Goal: Communication & Community: Participate in discussion

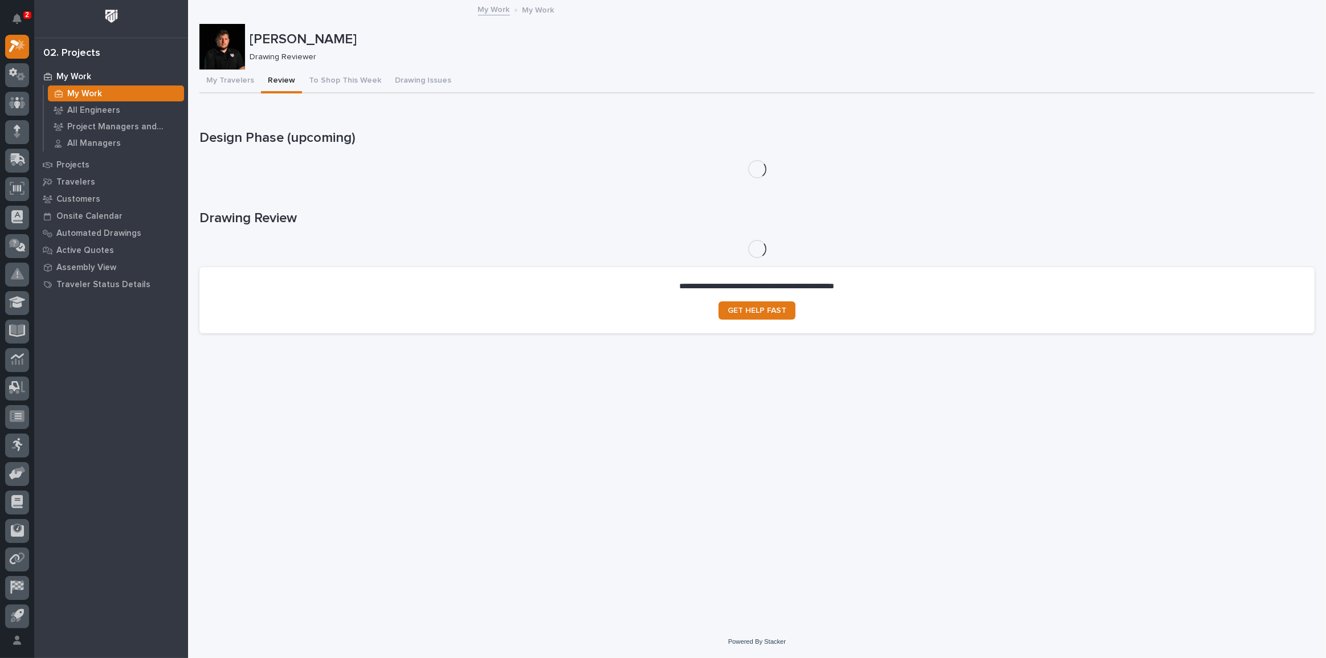
click at [24, 8] on div "2" at bounding box center [19, 18] width 11 height 27
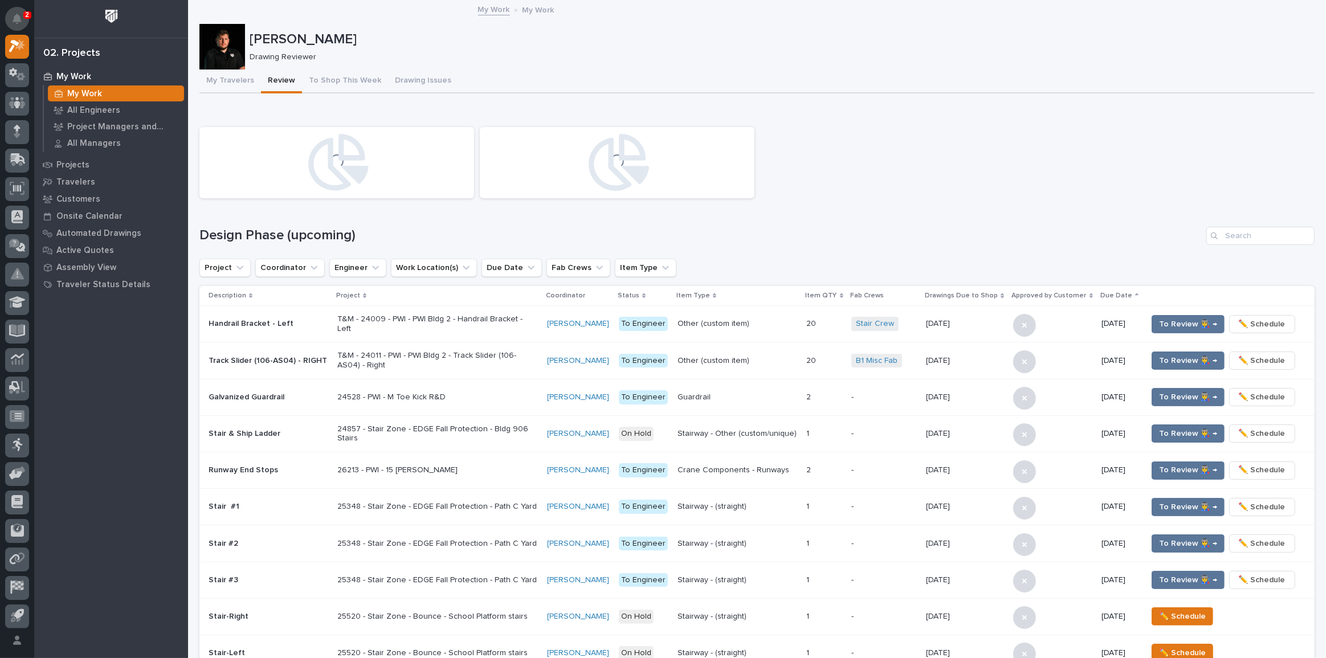
click at [23, 11] on button "Notifications" at bounding box center [17, 19] width 24 height 24
click at [776, 239] on h1 "Design Phase (upcoming)" at bounding box center [700, 235] width 1002 height 17
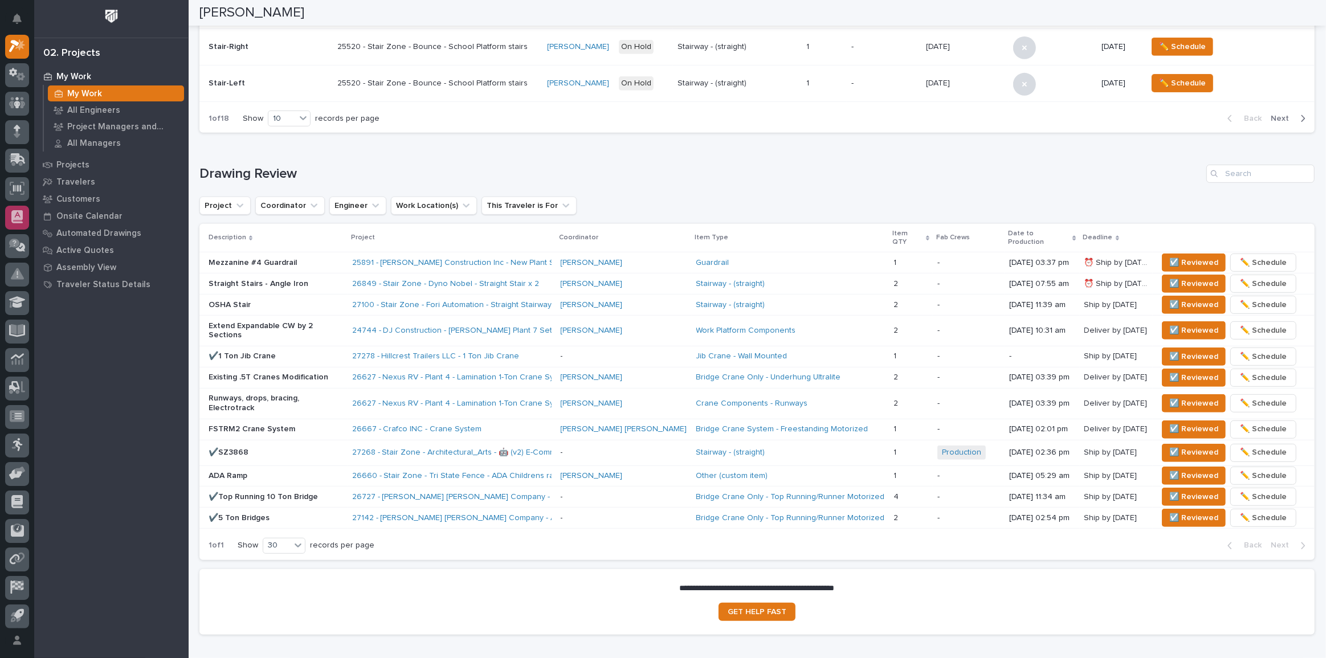
scroll to position [580, 0]
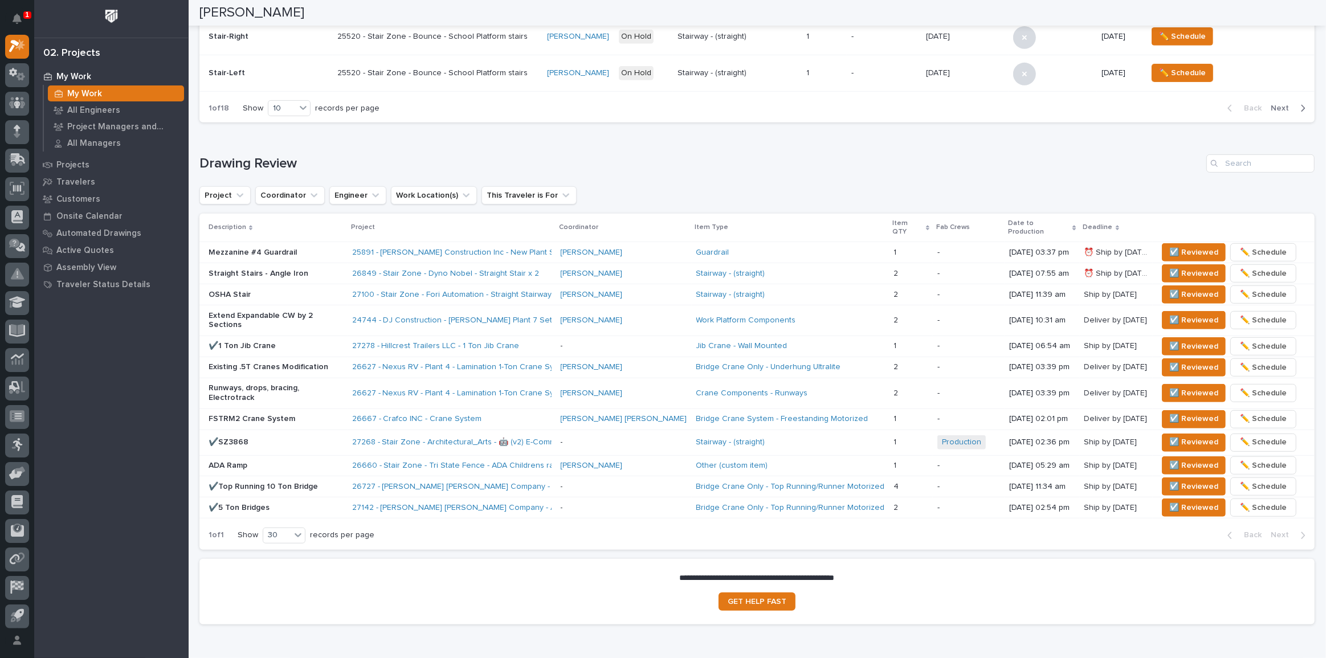
click at [541, 316] on div "24744 - DJ Construction - [PERSON_NAME] Plant 7 Setup" at bounding box center [451, 321] width 199 height 10
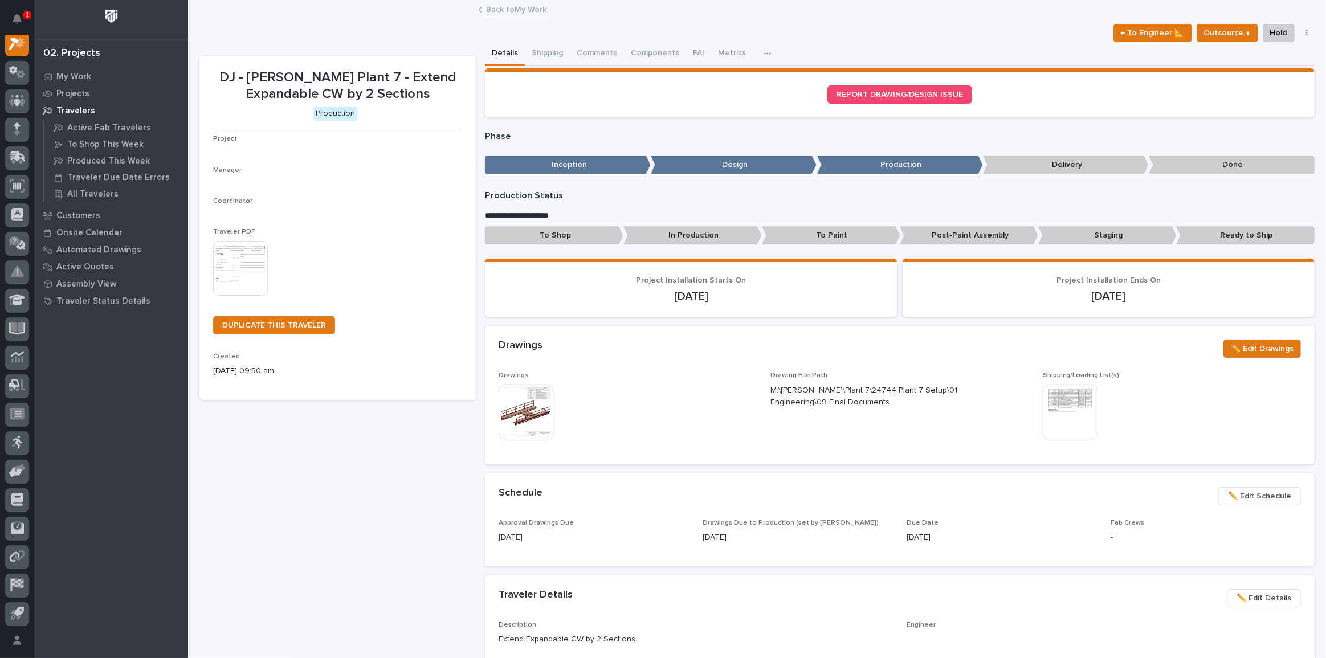
scroll to position [28, 0]
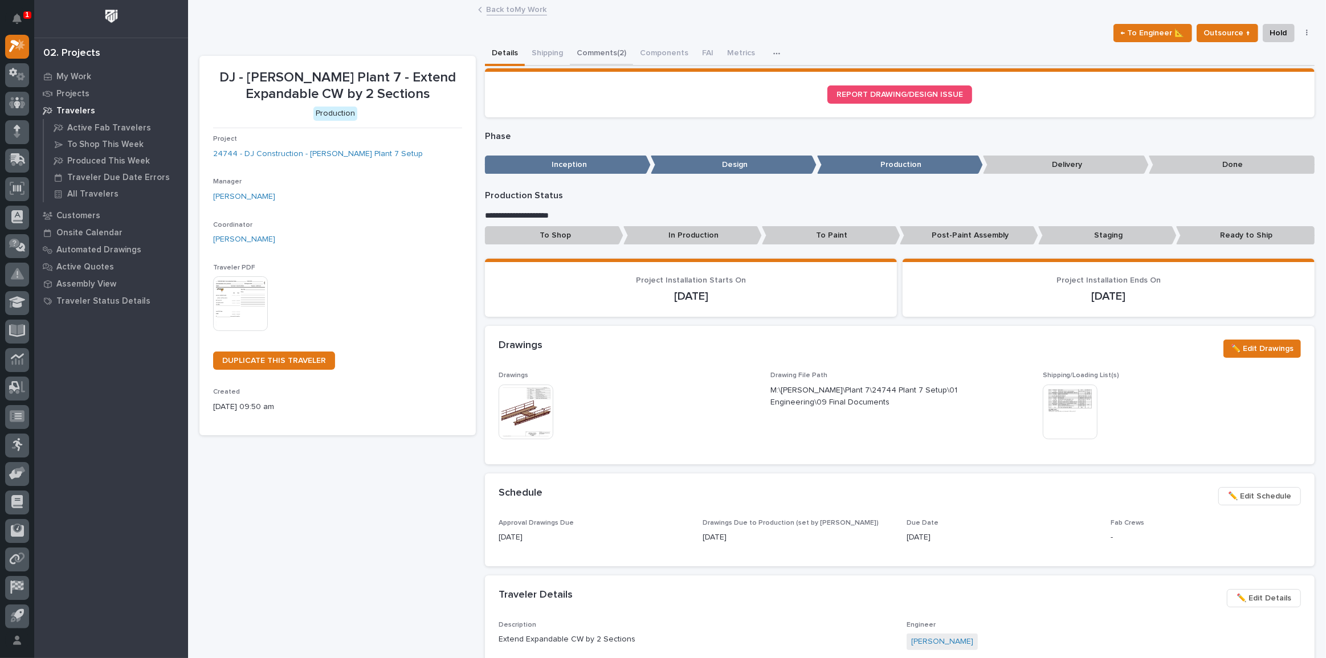
click at [594, 51] on button "Comments (2)" at bounding box center [601, 54] width 63 height 24
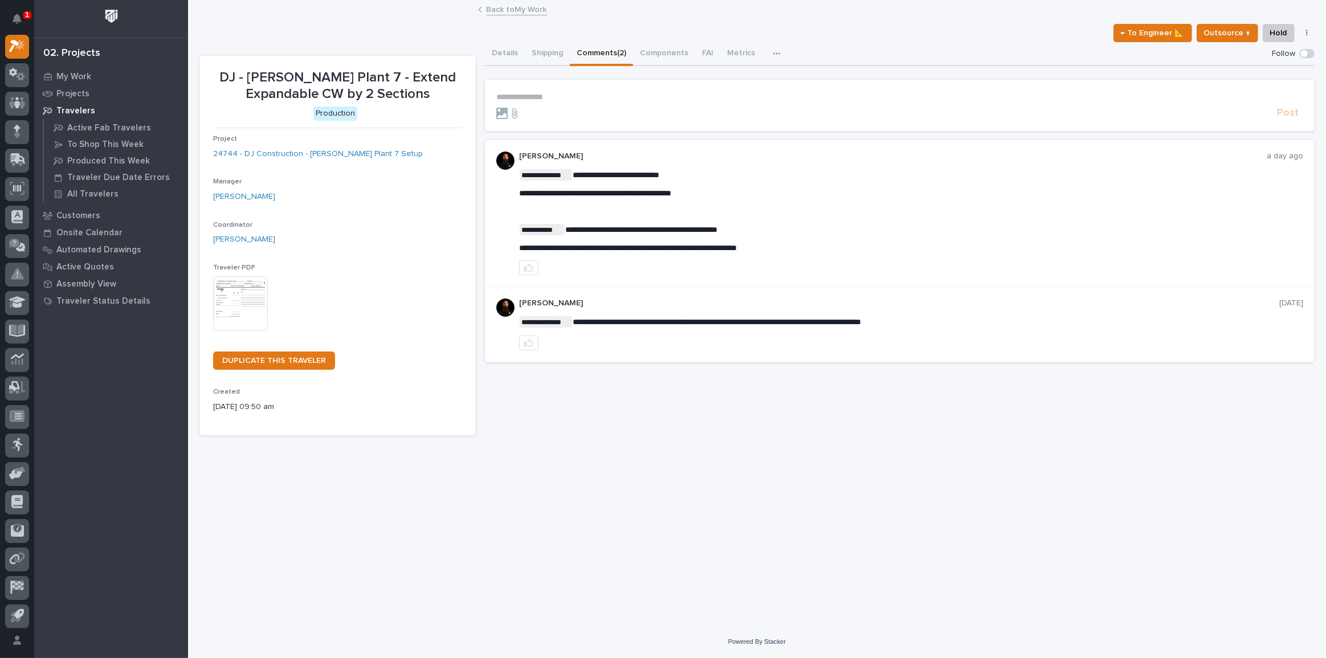
click at [530, 108] on div at bounding box center [884, 113] width 776 height 11
click at [532, 98] on p "**********" at bounding box center [899, 97] width 807 height 10
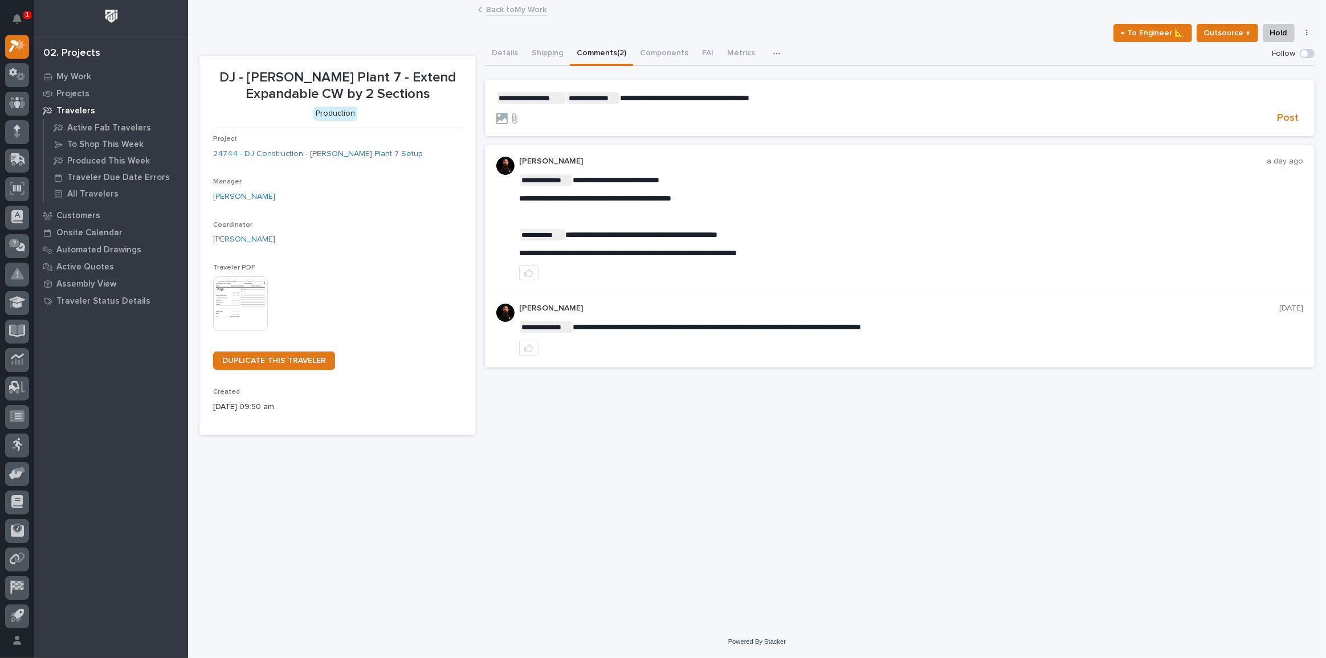
click at [500, 124] on div "Post" at bounding box center [899, 118] width 807 height 13
click at [500, 120] on icon at bounding box center [501, 118] width 11 height 11
click at [496, 113] on input "file" at bounding box center [496, 113] width 0 height 0
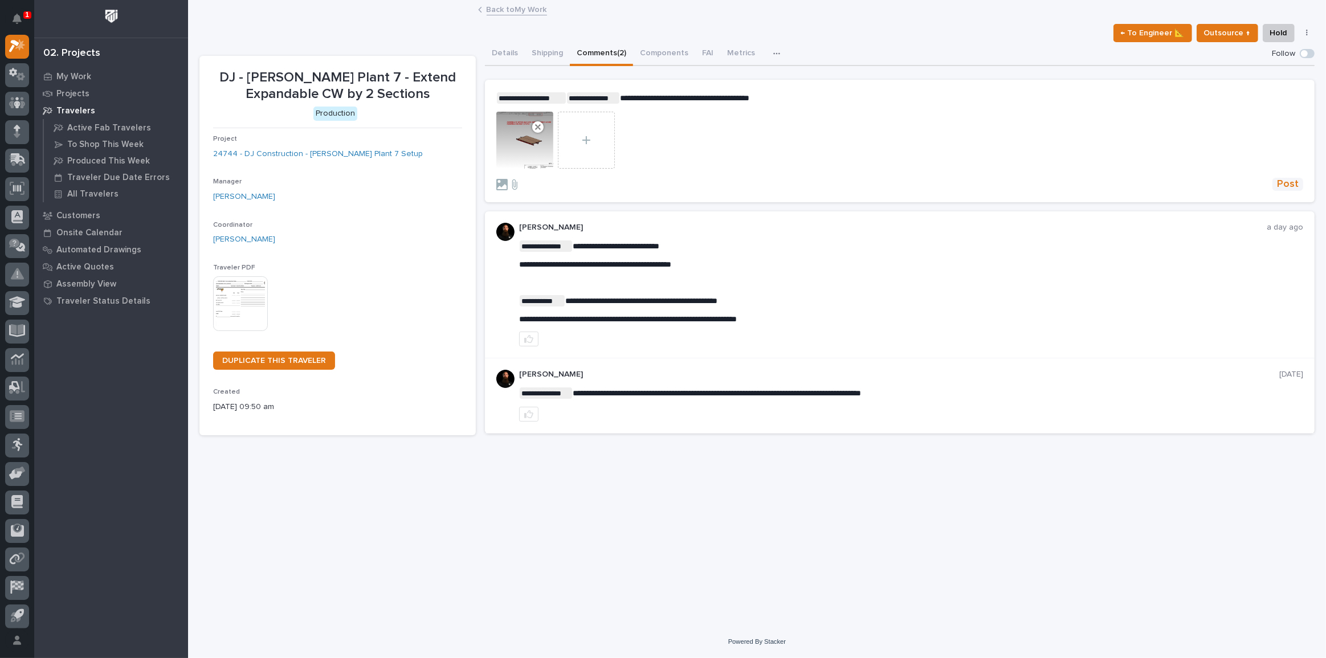
click at [1298, 186] on span "Post" at bounding box center [1288, 184] width 22 height 13
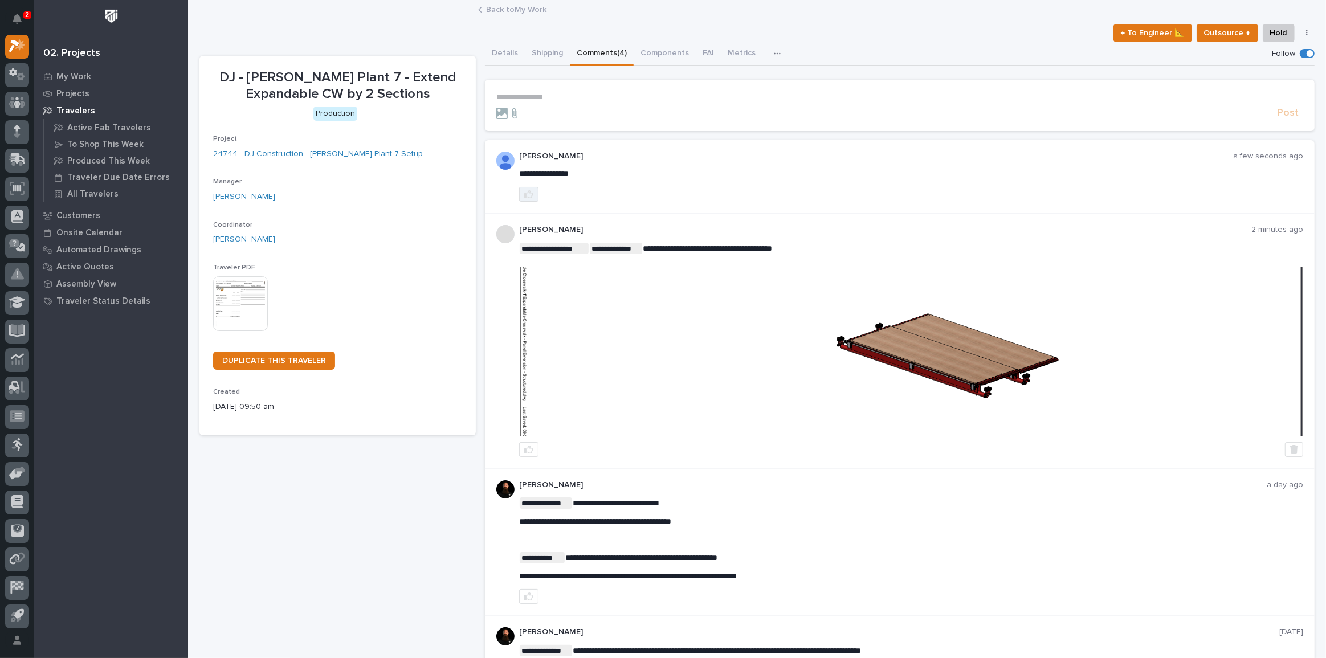
click at [527, 190] on icon "button" at bounding box center [528, 194] width 9 height 9
click at [84, 70] on div "My Work" at bounding box center [111, 76] width 148 height 16
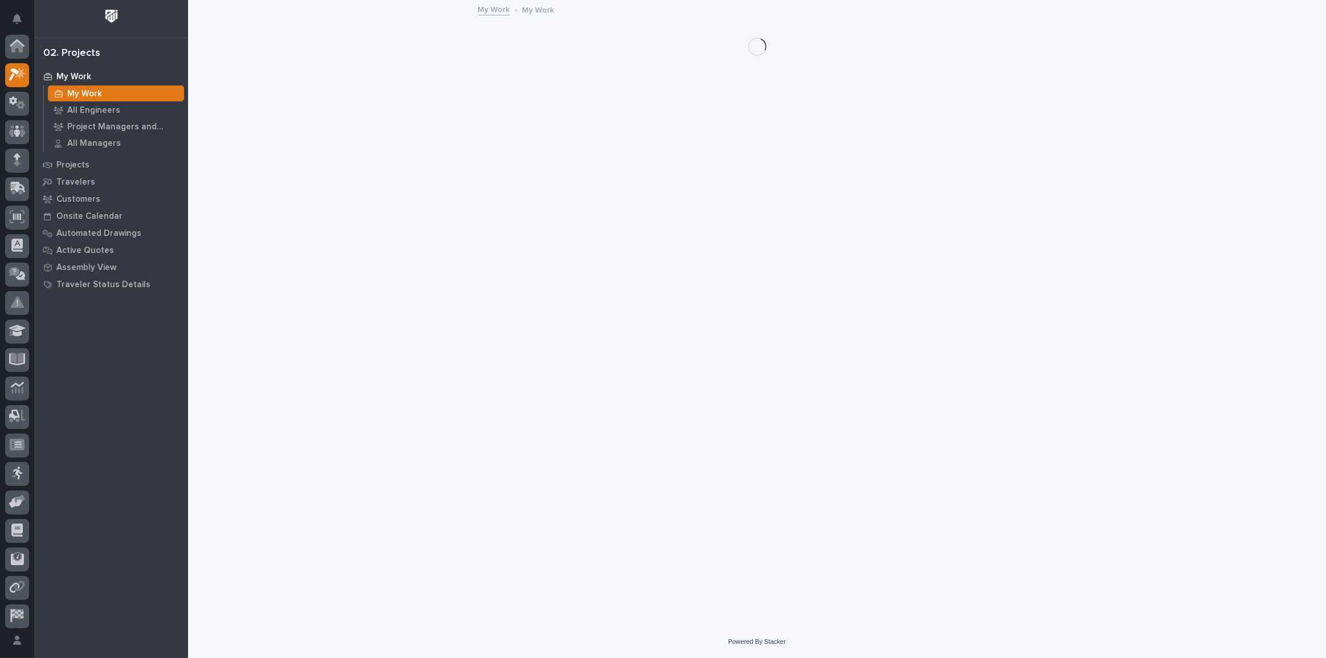
scroll to position [28, 0]
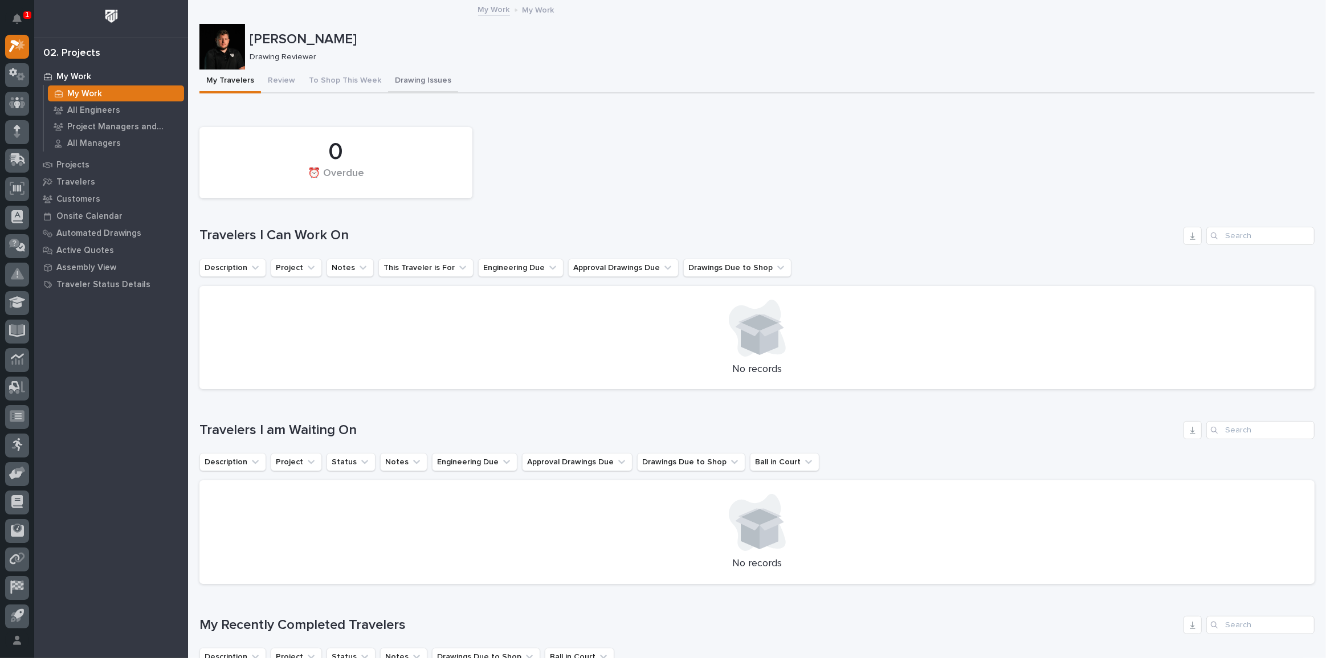
click at [408, 85] on button "Drawing Issues" at bounding box center [423, 82] width 70 height 24
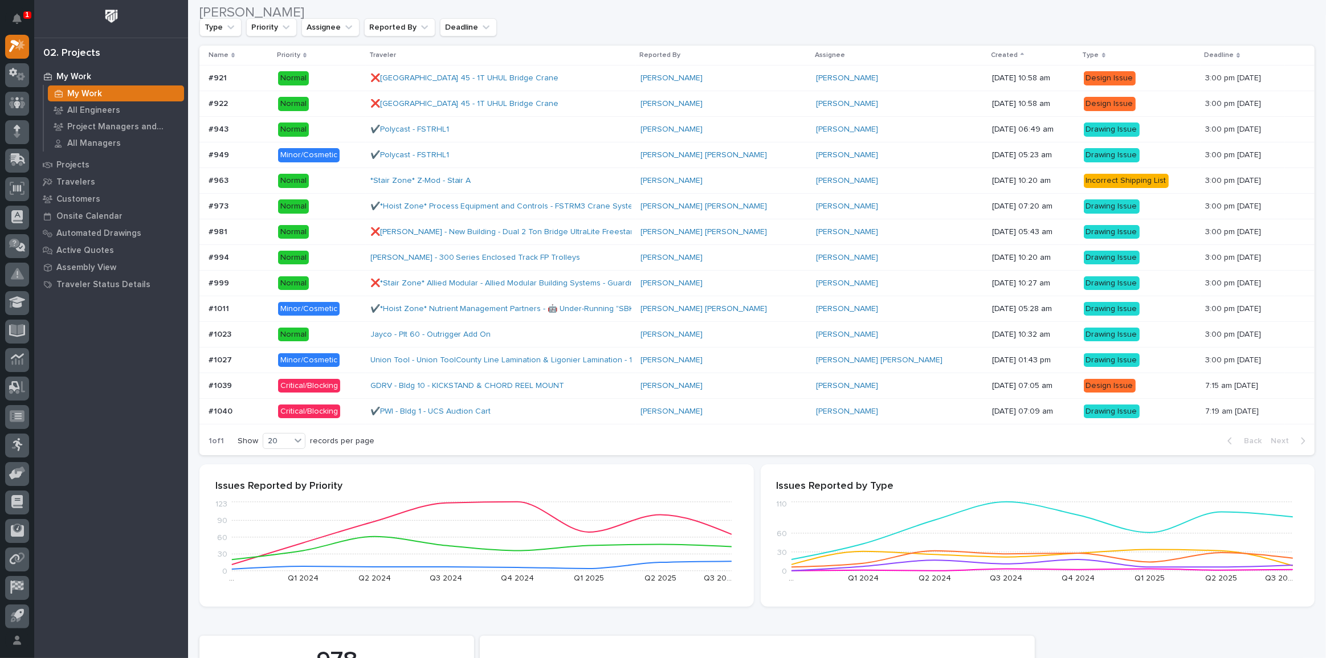
scroll to position [207, 0]
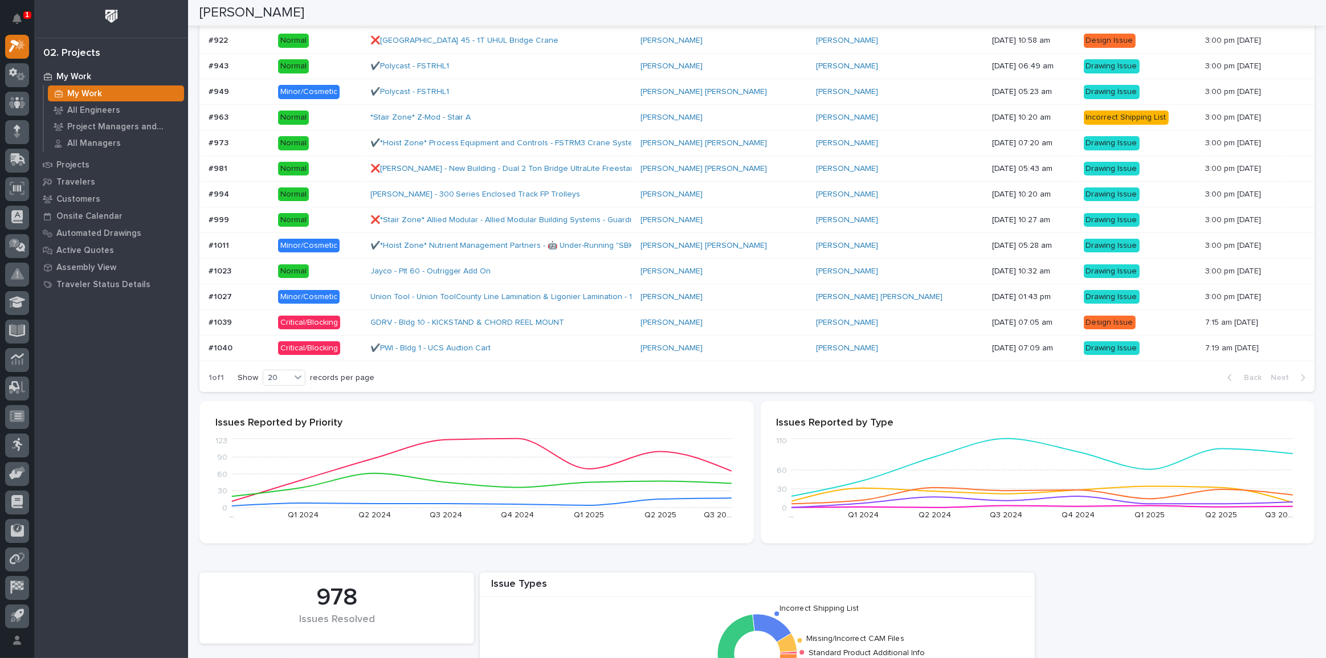
click at [569, 339] on div "✔️PWI - Bldg 1 - UCS Auction Cart" at bounding box center [500, 348] width 261 height 19
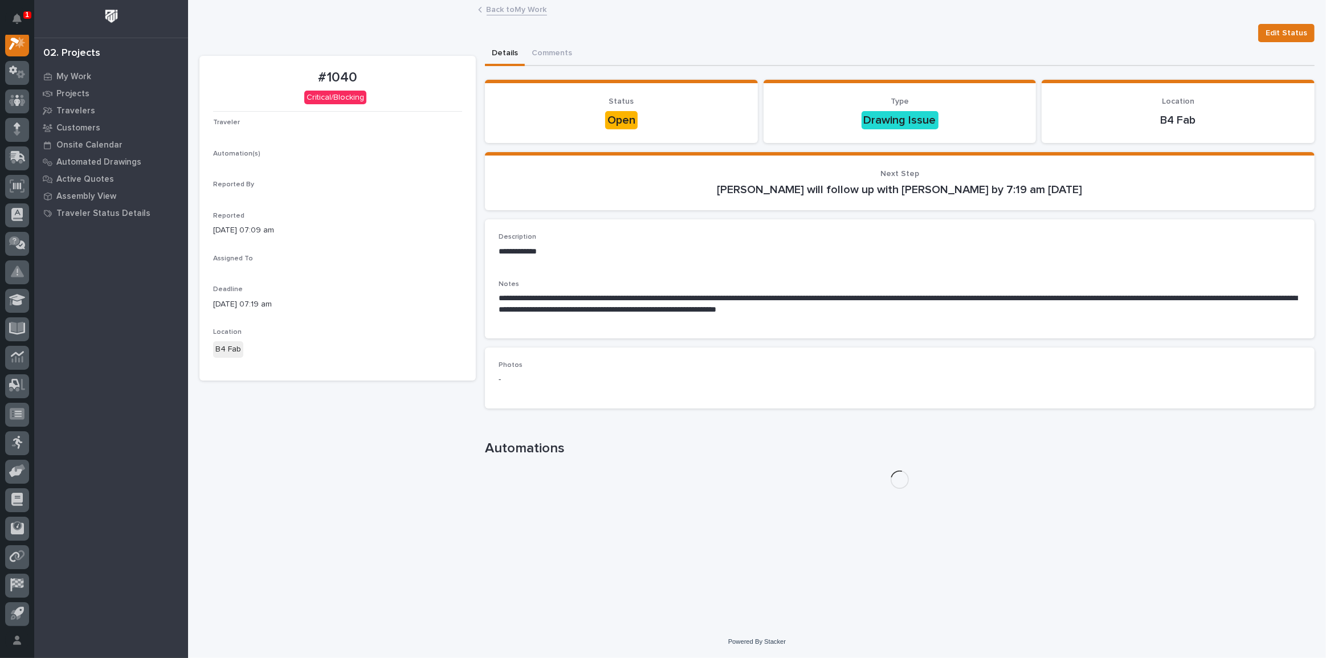
scroll to position [28, 0]
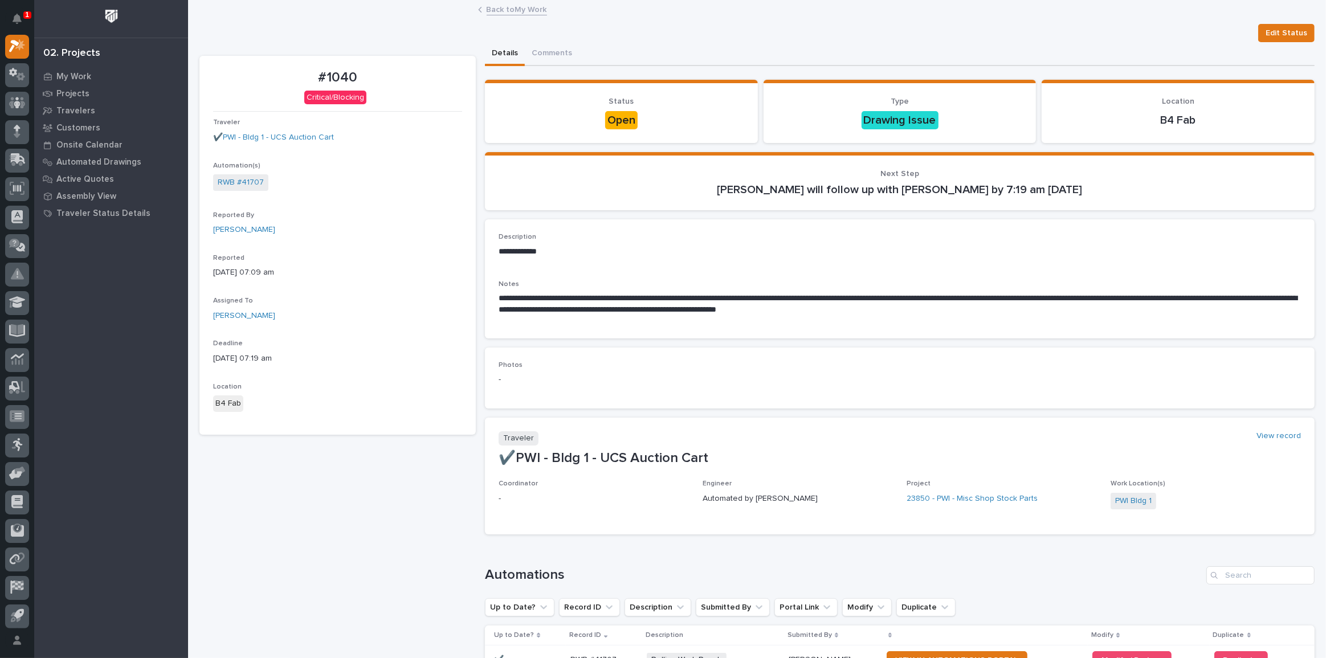
click at [528, 9] on link "Back to My Work" at bounding box center [517, 8] width 60 height 13
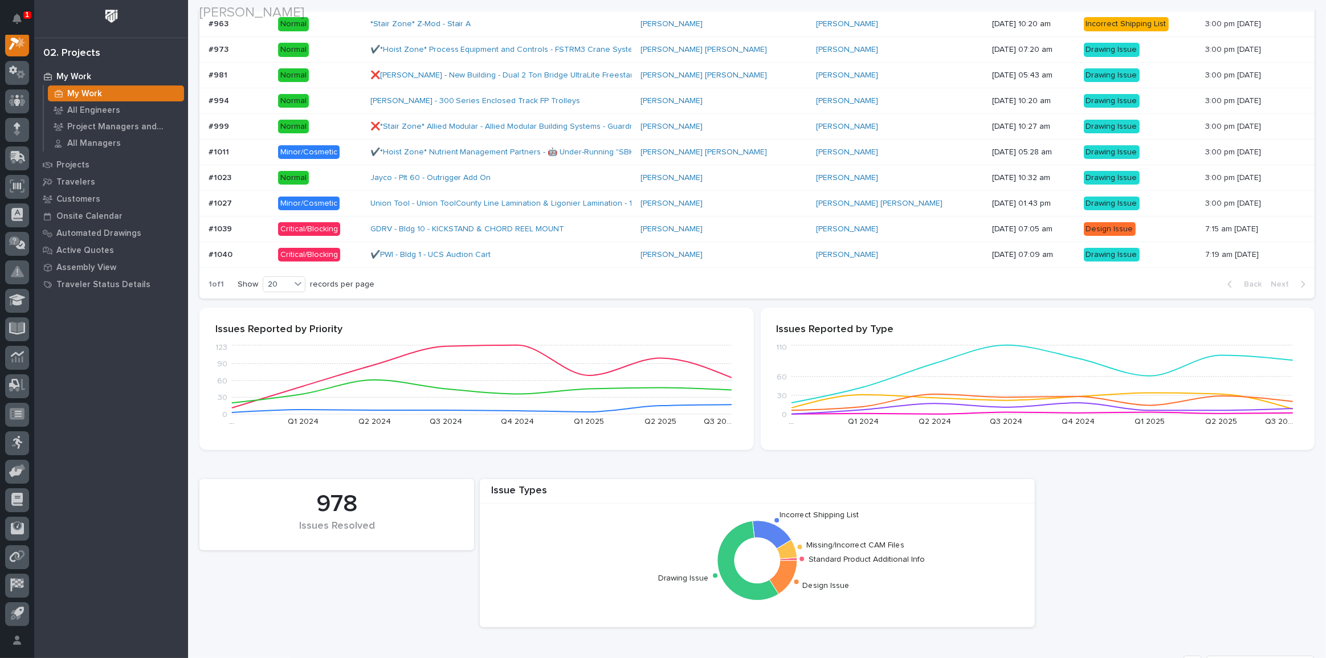
scroll to position [414, 0]
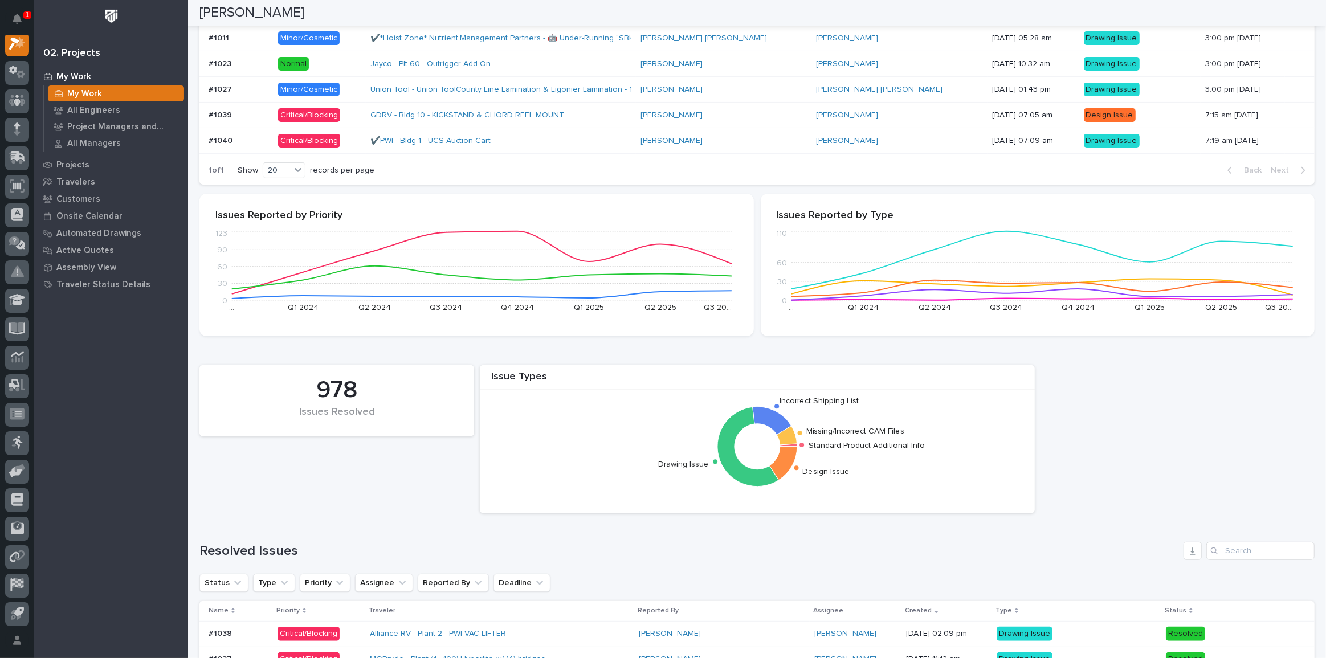
click at [249, 111] on p at bounding box center [239, 116] width 60 height 10
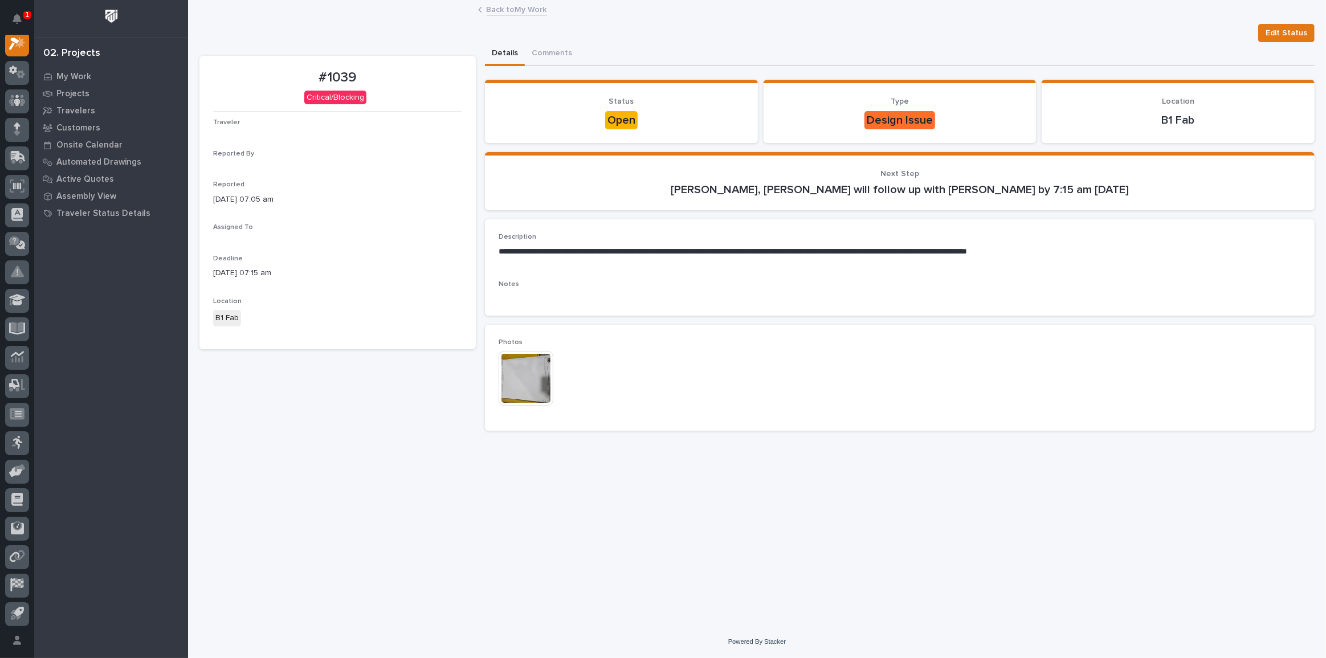
scroll to position [28, 0]
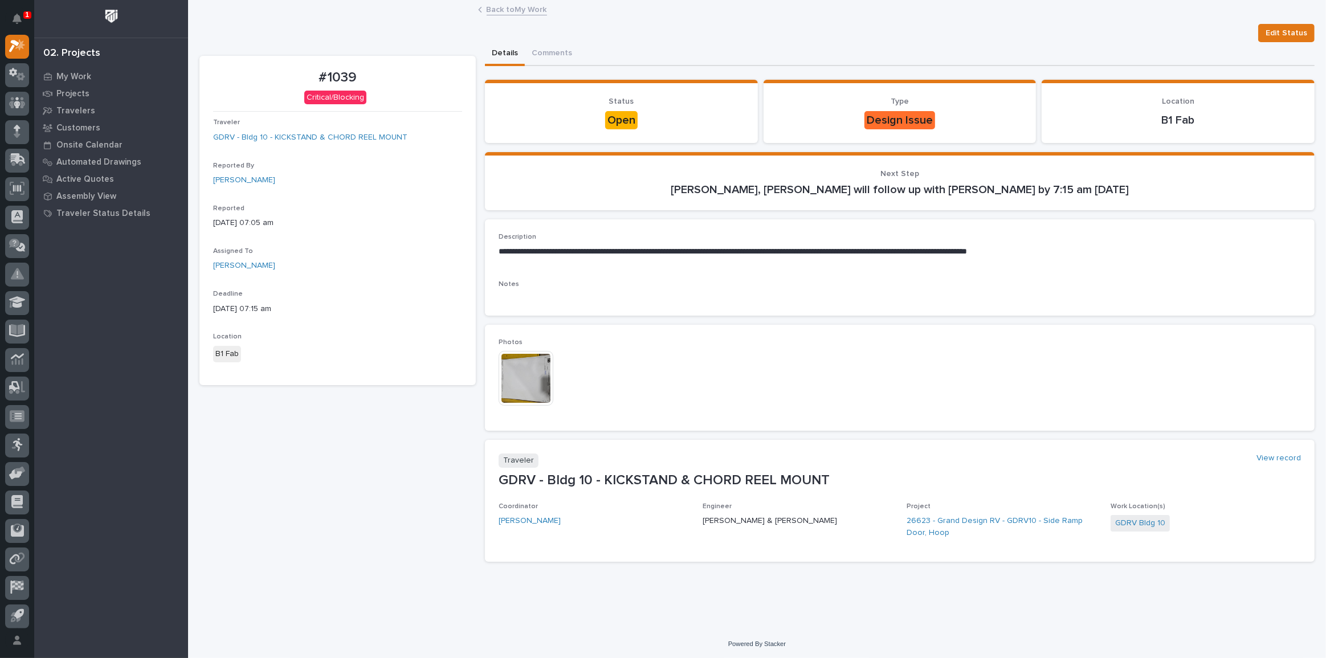
click at [541, 359] on img at bounding box center [525, 378] width 55 height 55
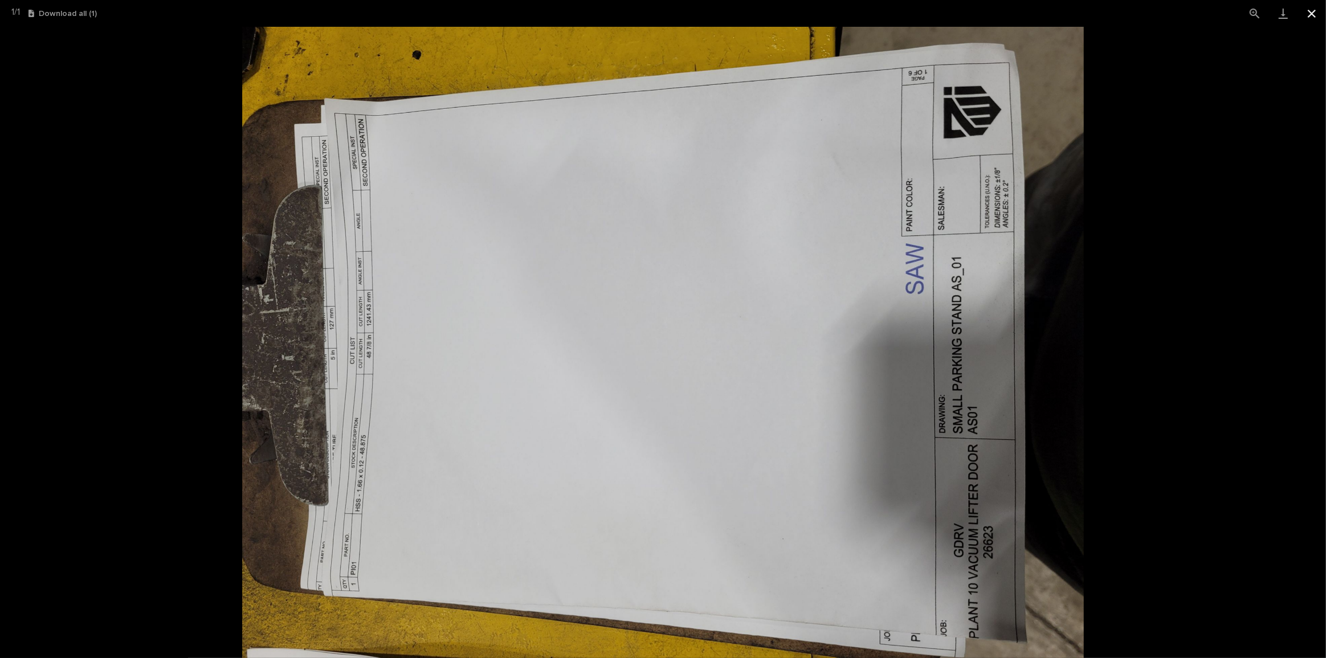
click at [1320, 9] on button "Close gallery" at bounding box center [1311, 13] width 28 height 27
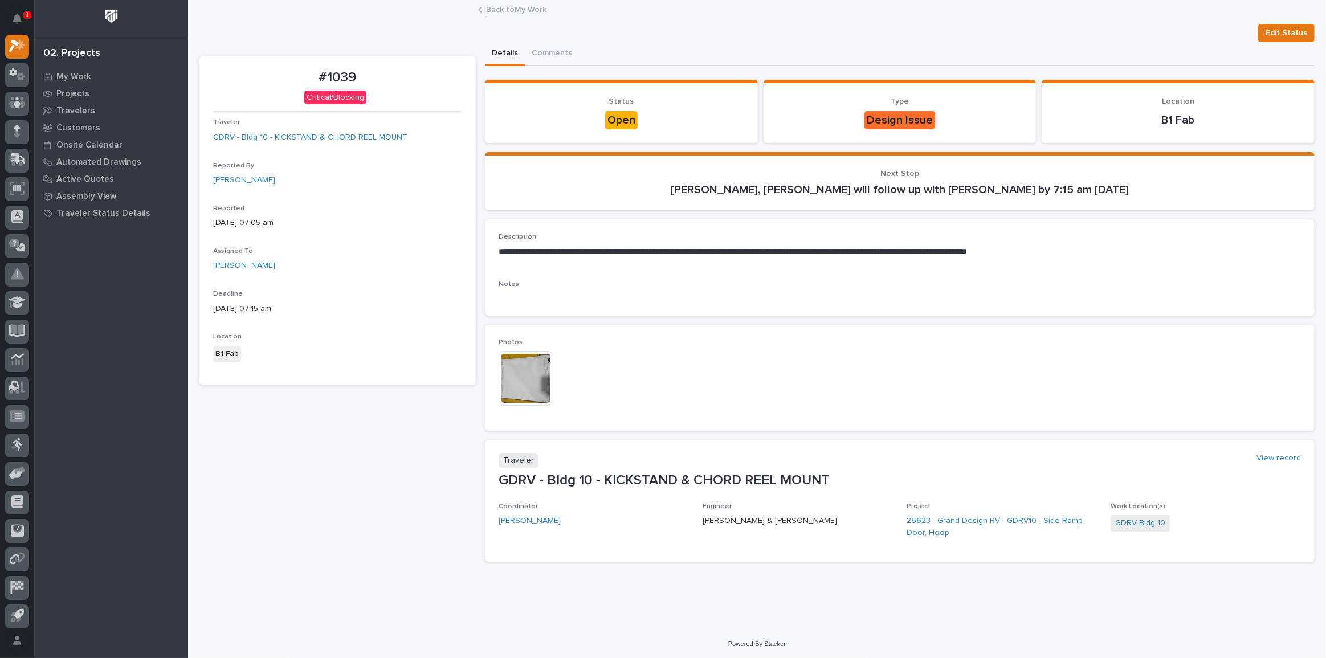
click at [57, 22] on div at bounding box center [111, 19] width 154 height 38
